Goal: Task Accomplishment & Management: Manage account settings

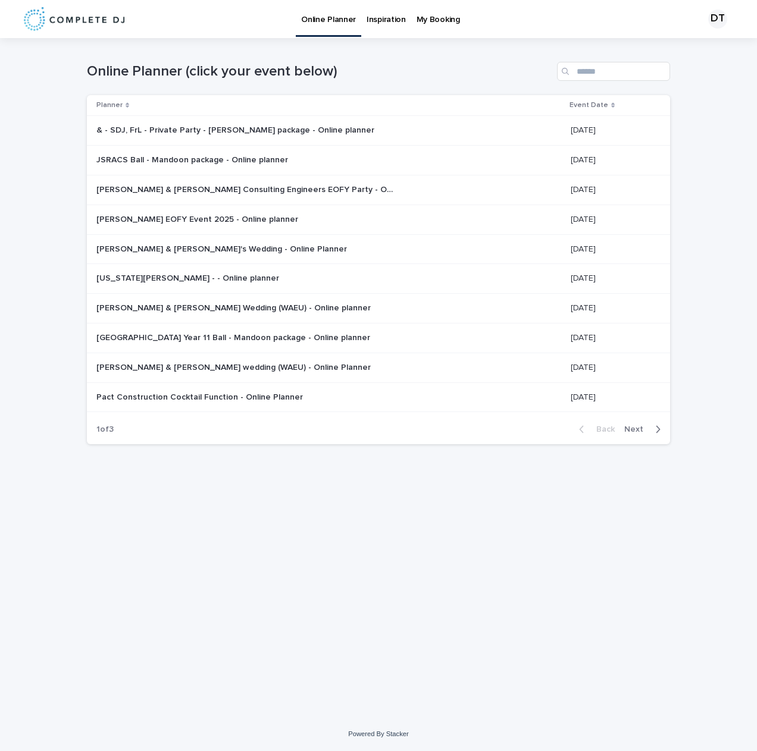
click at [440, 21] on p "My Booking" at bounding box center [437, 12] width 43 height 25
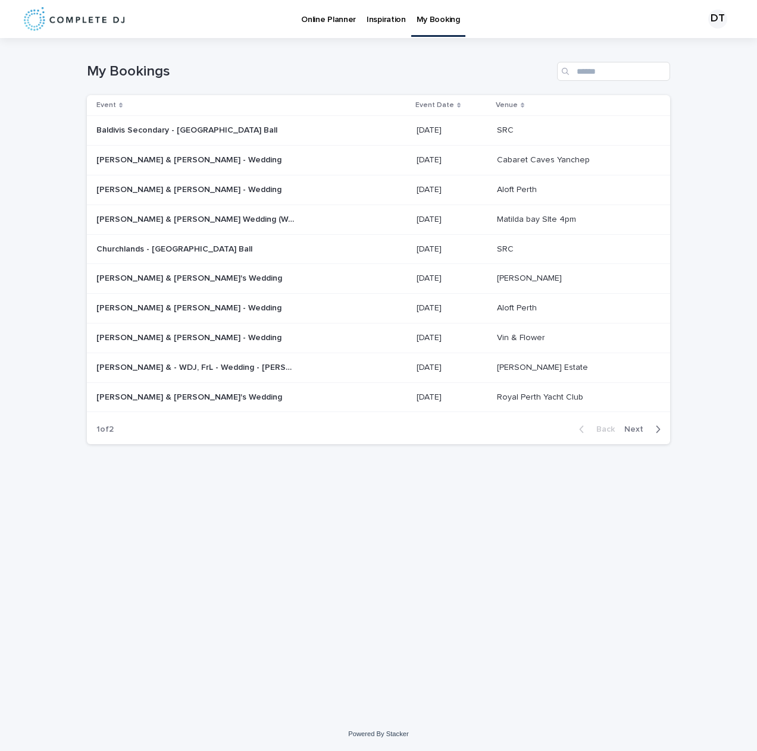
click at [640, 431] on span "Next" at bounding box center [637, 429] width 26 height 8
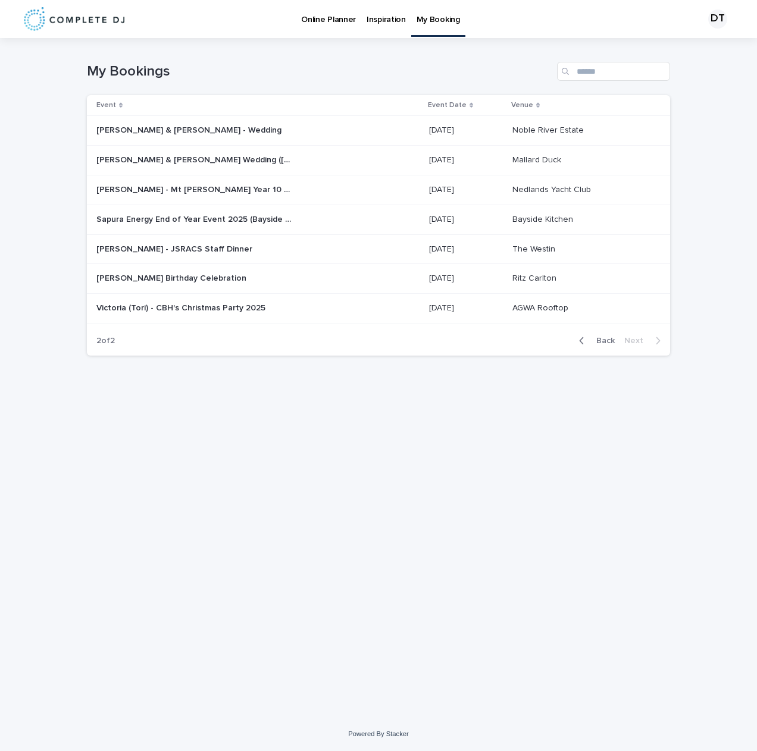
click at [236, 269] on div "[PERSON_NAME] Birthday Celebration [DEMOGRAPHIC_DATA][PERSON_NAME] Birthday Cel…" at bounding box center [257, 279] width 323 height 20
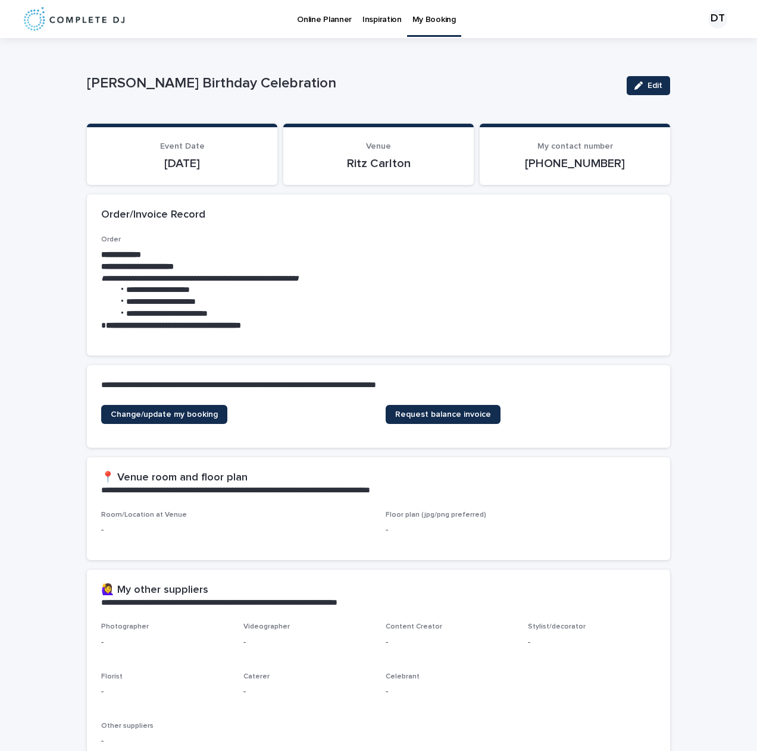
click at [317, 17] on p "Online Planner" at bounding box center [324, 12] width 55 height 25
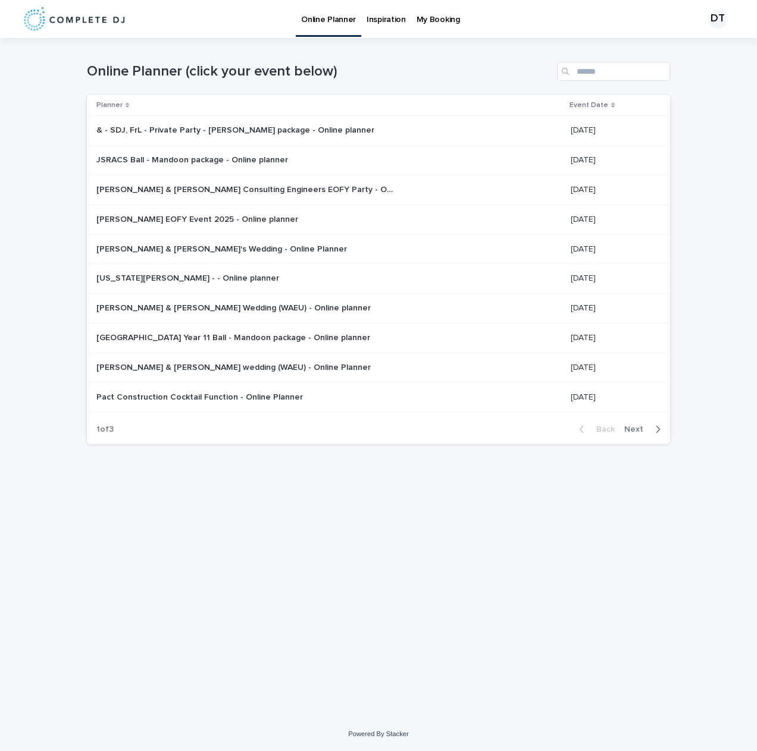
click at [640, 428] on span "Next" at bounding box center [637, 429] width 26 height 8
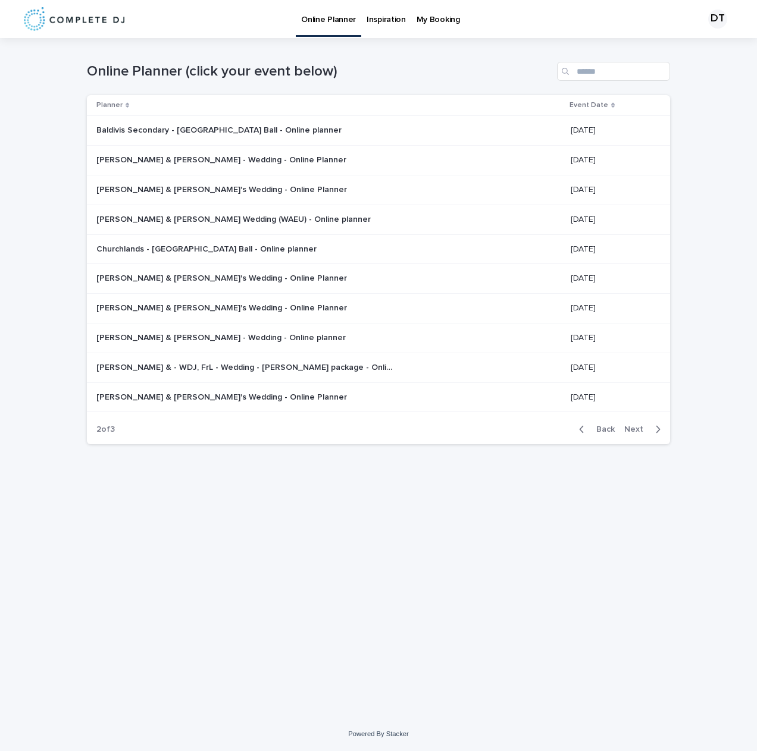
click at [640, 428] on span "Next" at bounding box center [637, 429] width 26 height 8
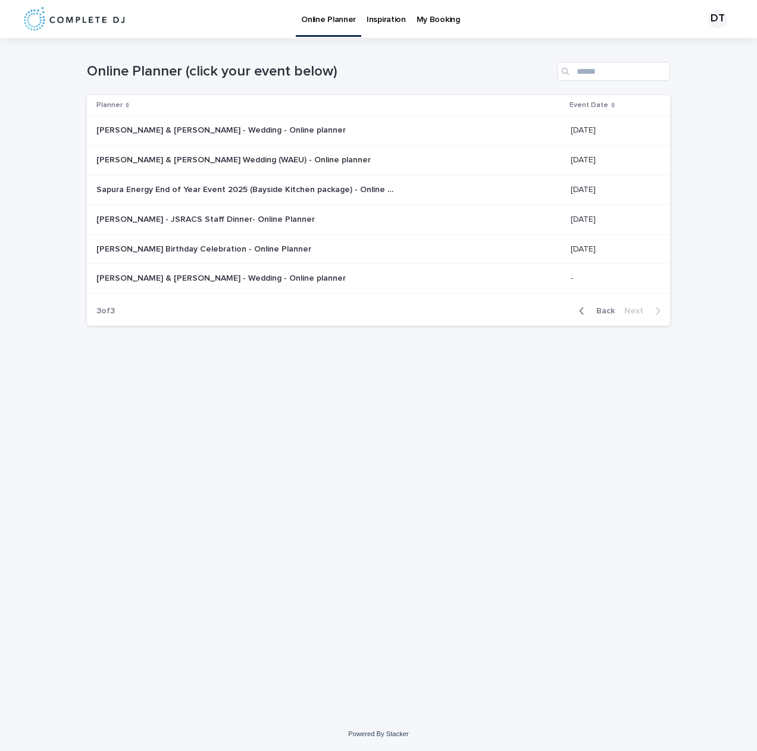
click at [237, 245] on p "[PERSON_NAME] Birthday Celebration - Online Planner" at bounding box center [204, 248] width 217 height 12
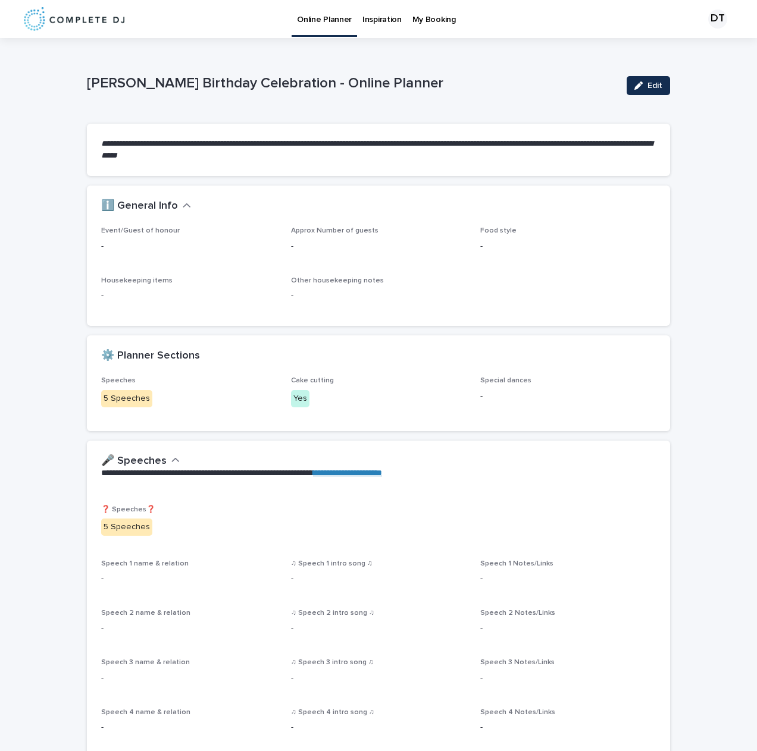
click at [444, 16] on p "My Booking" at bounding box center [433, 12] width 43 height 25
